Goal: Find specific page/section: Find specific page/section

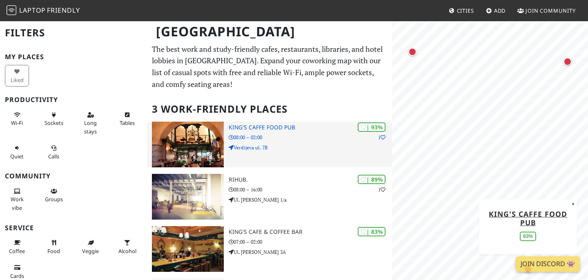
click at [261, 130] on h3 "King's Caffe Food Pub" at bounding box center [310, 127] width 163 height 7
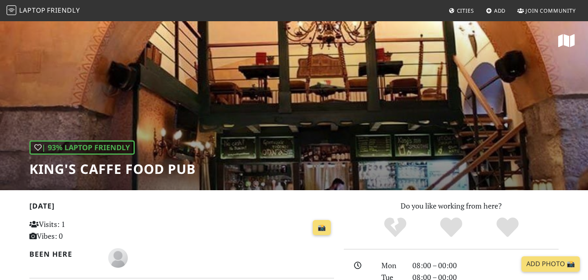
click at [115, 173] on h1 "King's Caffe Food Pub" at bounding box center [112, 169] width 166 height 16
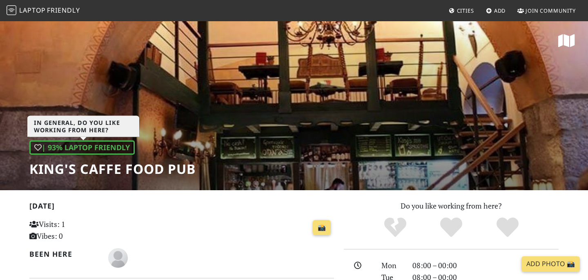
click at [99, 145] on div "| 93% Laptop Friendly" at bounding box center [81, 147] width 105 height 14
